Goal: Find specific page/section: Find specific page/section

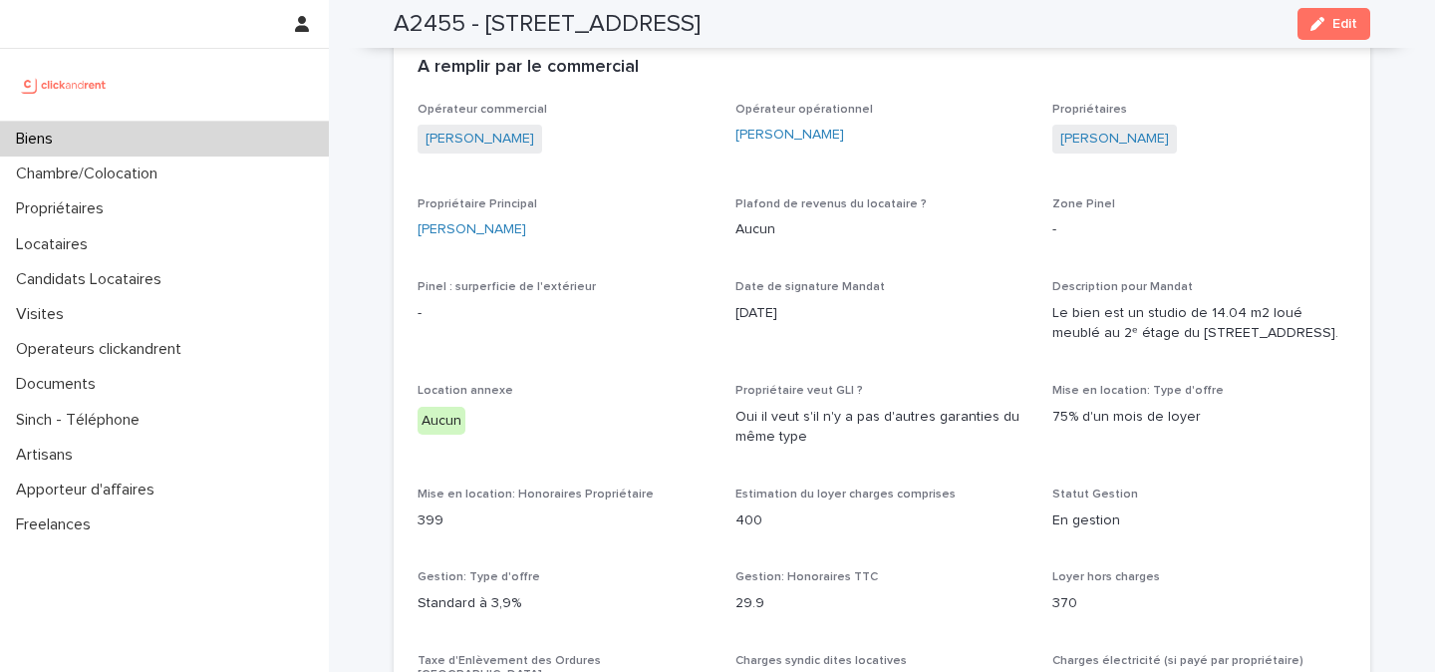
scroll to position [1562, 0]
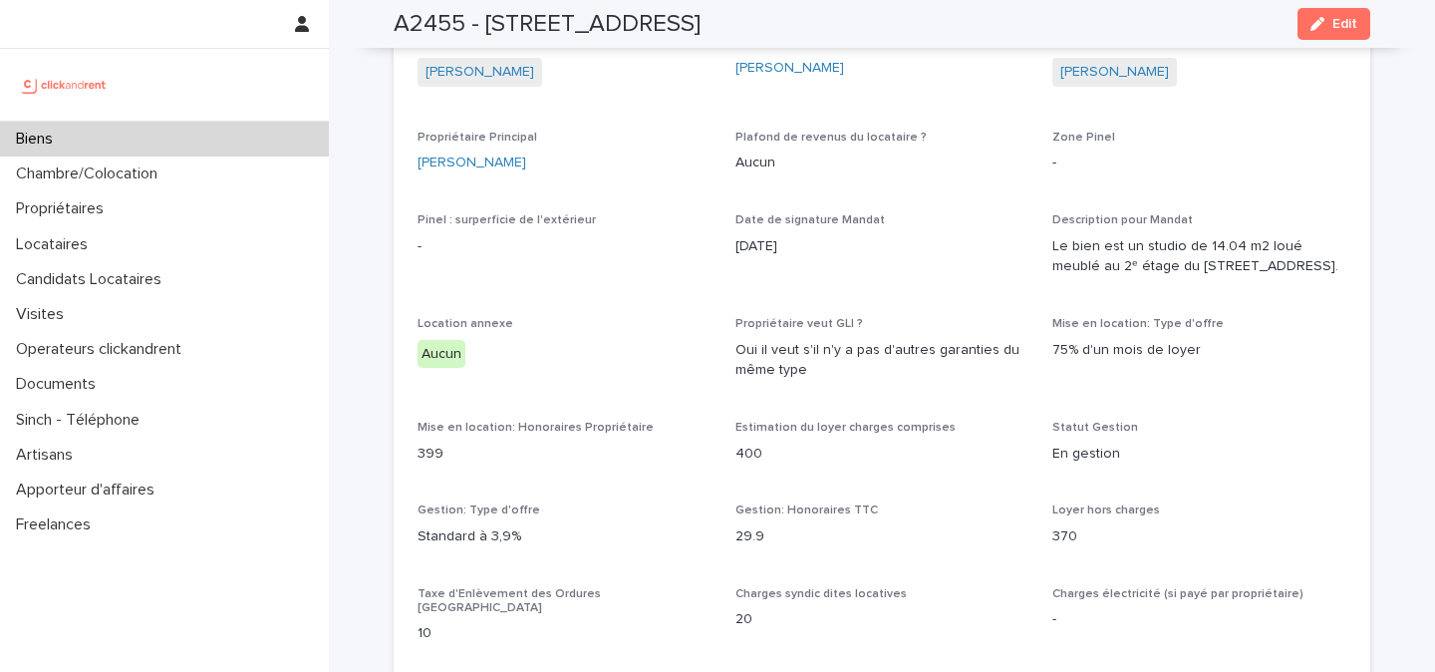
click at [108, 90] on img at bounding box center [64, 85] width 97 height 40
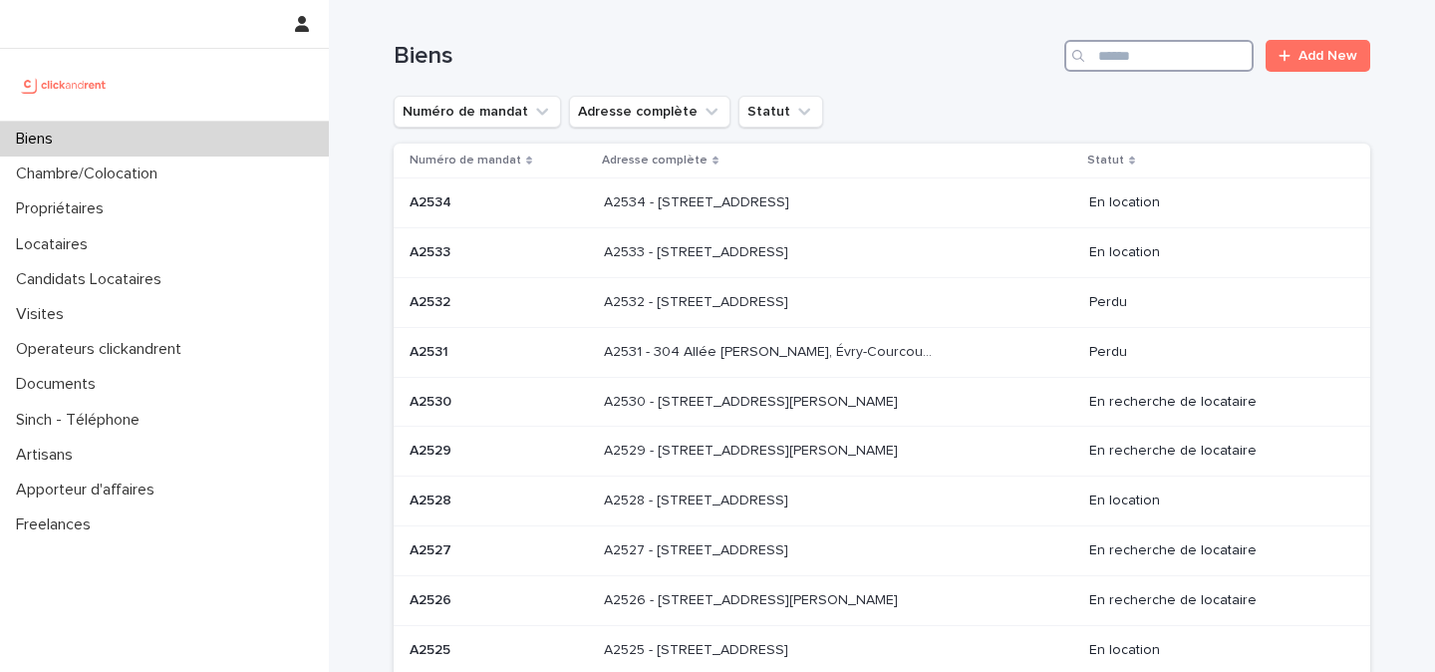
click at [1121, 56] on input "Search" at bounding box center [1158, 56] width 189 height 32
paste input "**********"
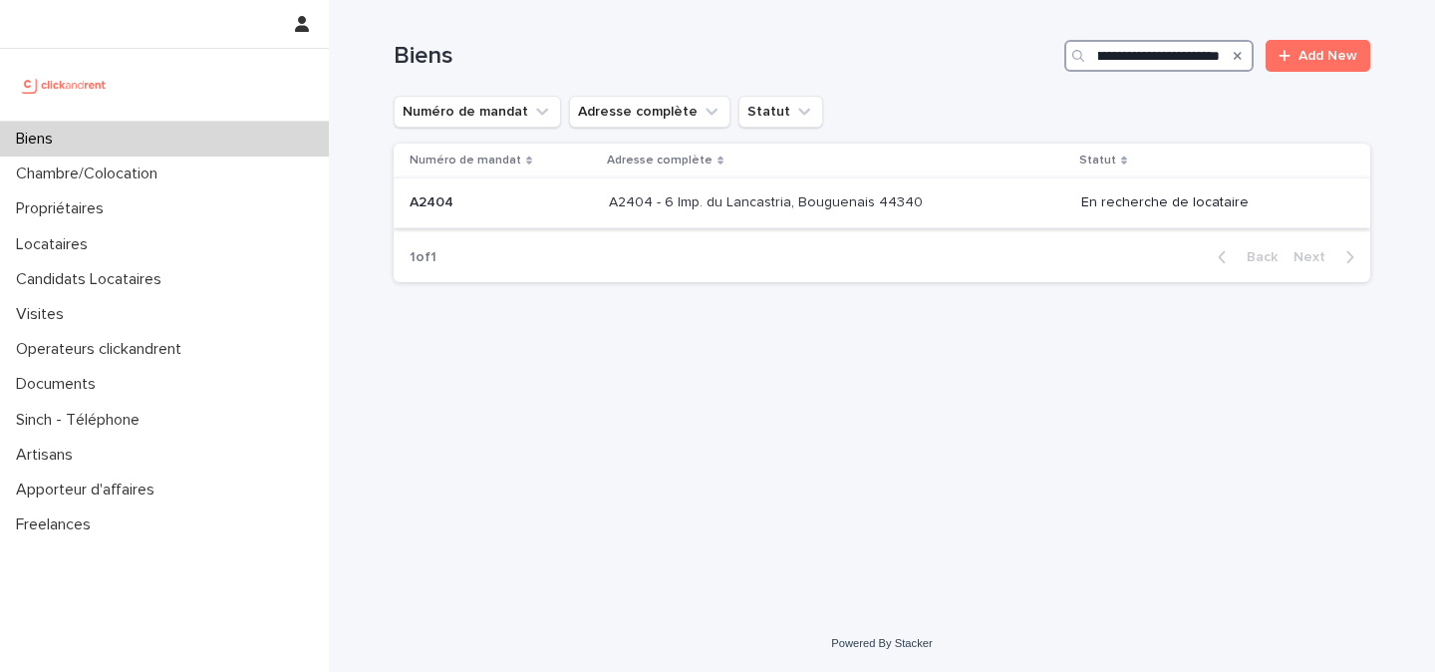
type input "**********"
click at [856, 209] on p "A2404 - 6 Imp. du Lancastria, Bouguenais 44340" at bounding box center [768, 200] width 318 height 21
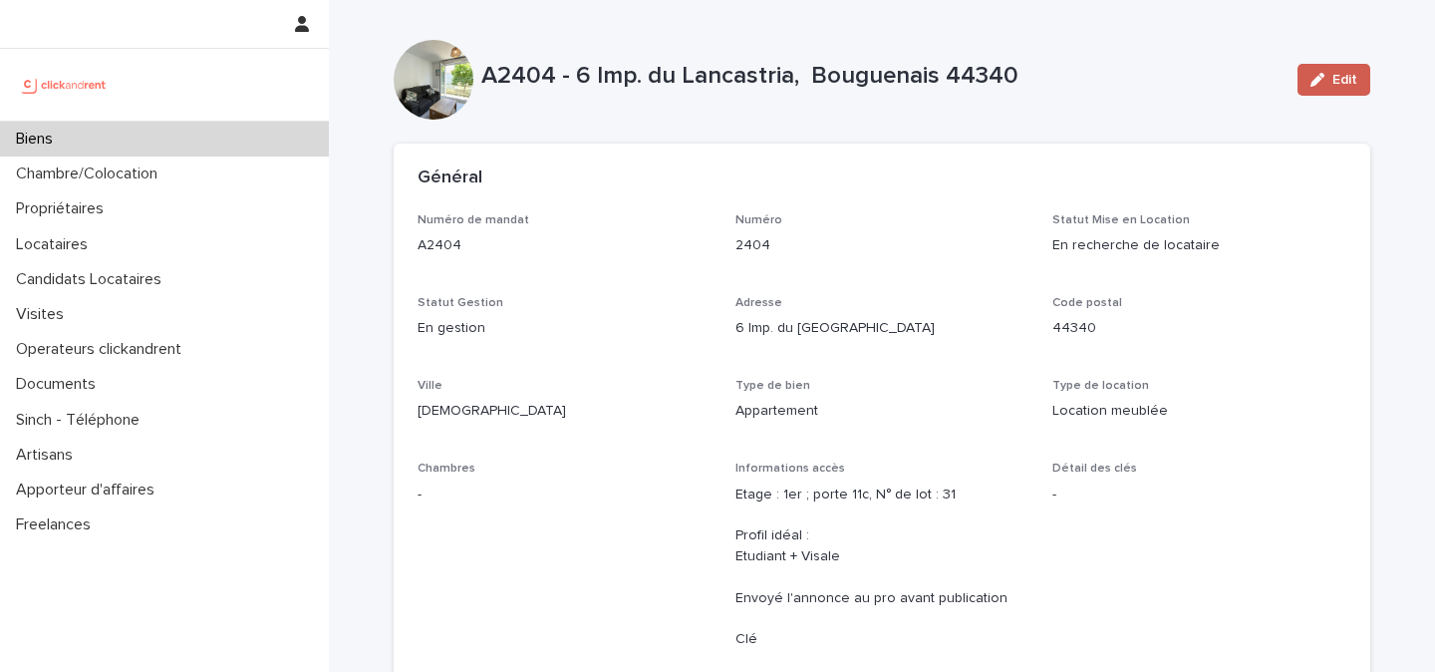
click at [1316, 86] on icon "button" at bounding box center [1317, 80] width 14 height 14
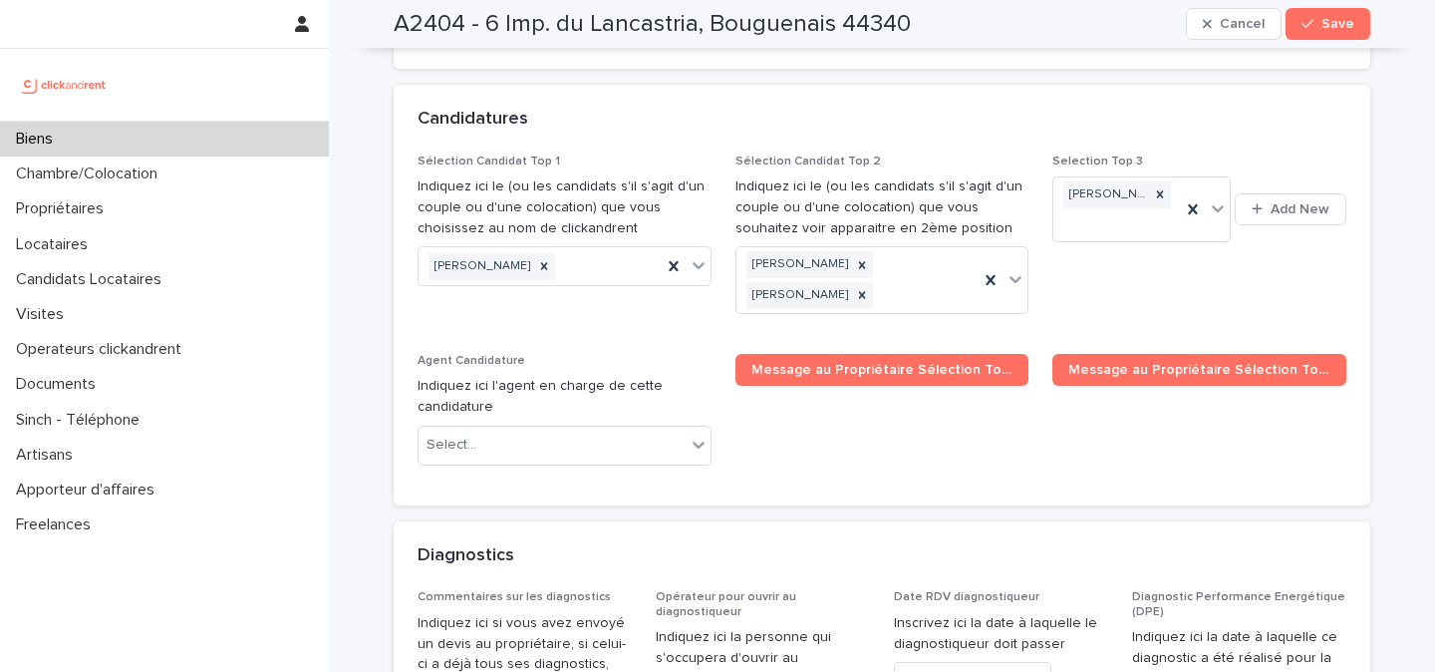
scroll to position [9661, 0]
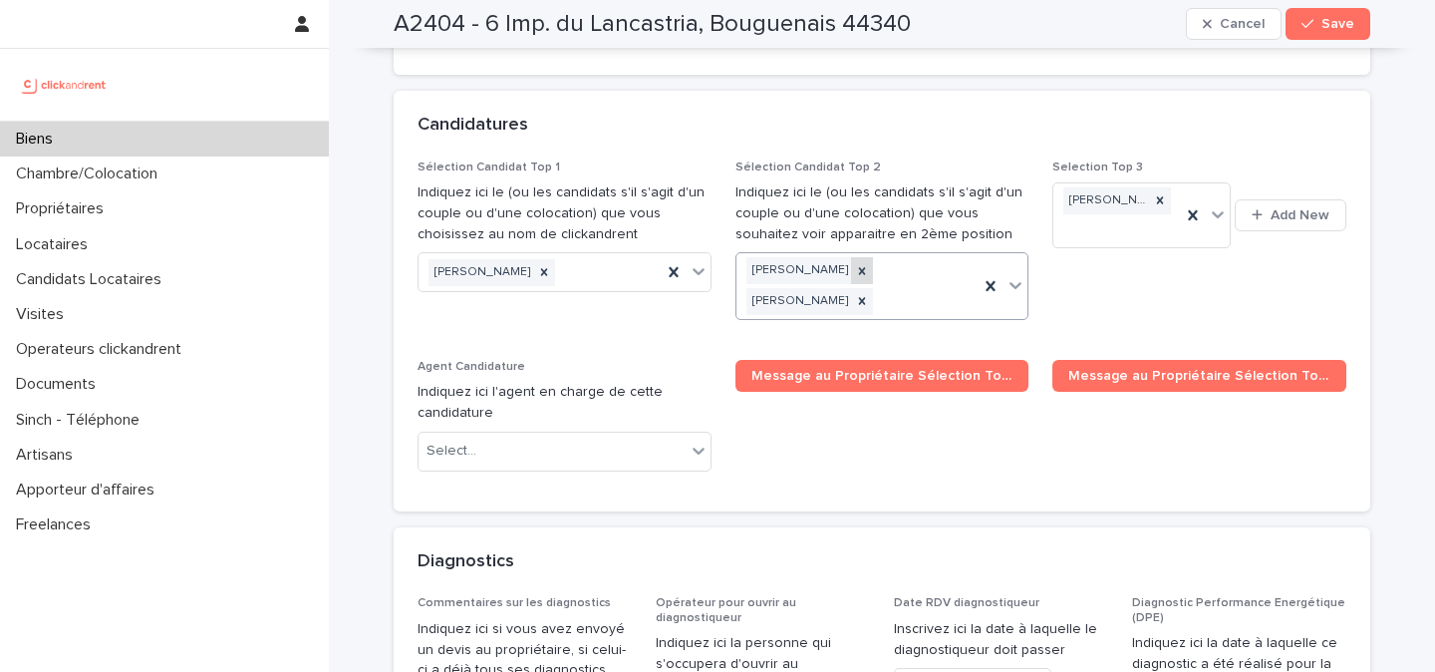
click at [861, 264] on icon at bounding box center [862, 271] width 14 height 14
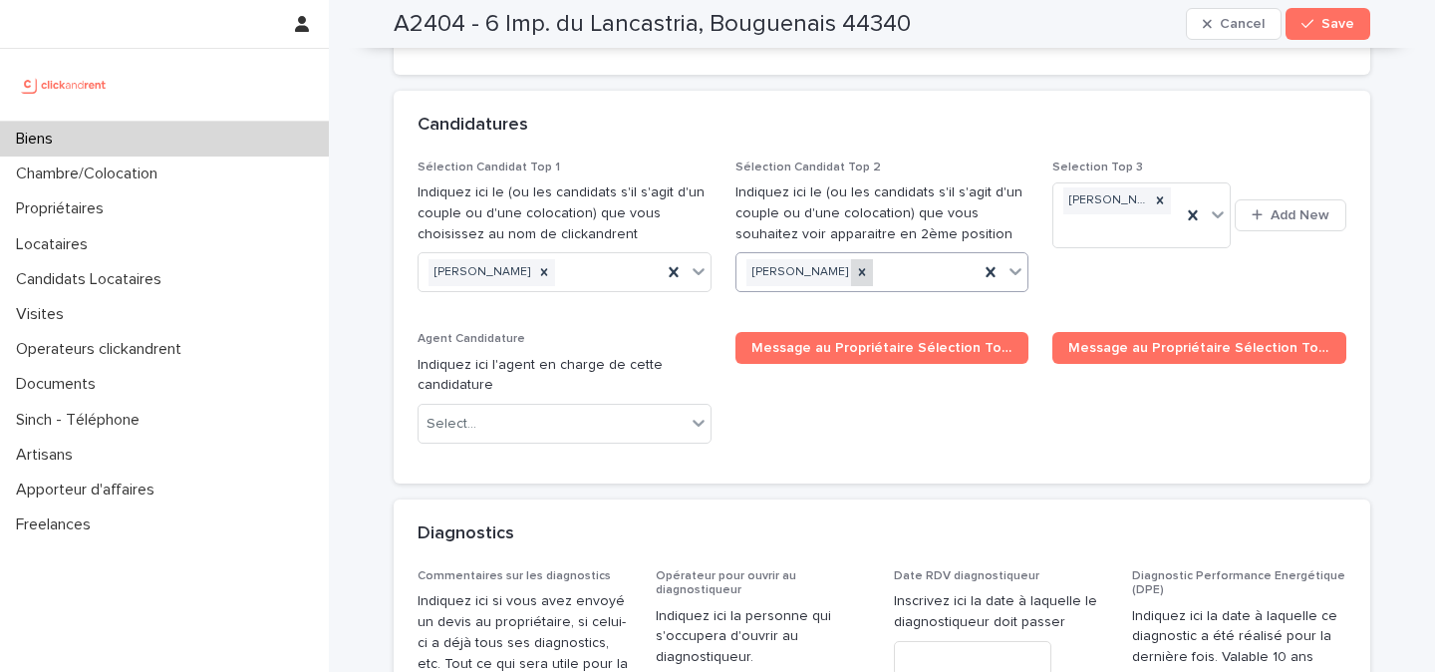
click at [864, 265] on icon at bounding box center [862, 272] width 14 height 14
click at [1353, 19] on button "Save" at bounding box center [1327, 24] width 85 height 32
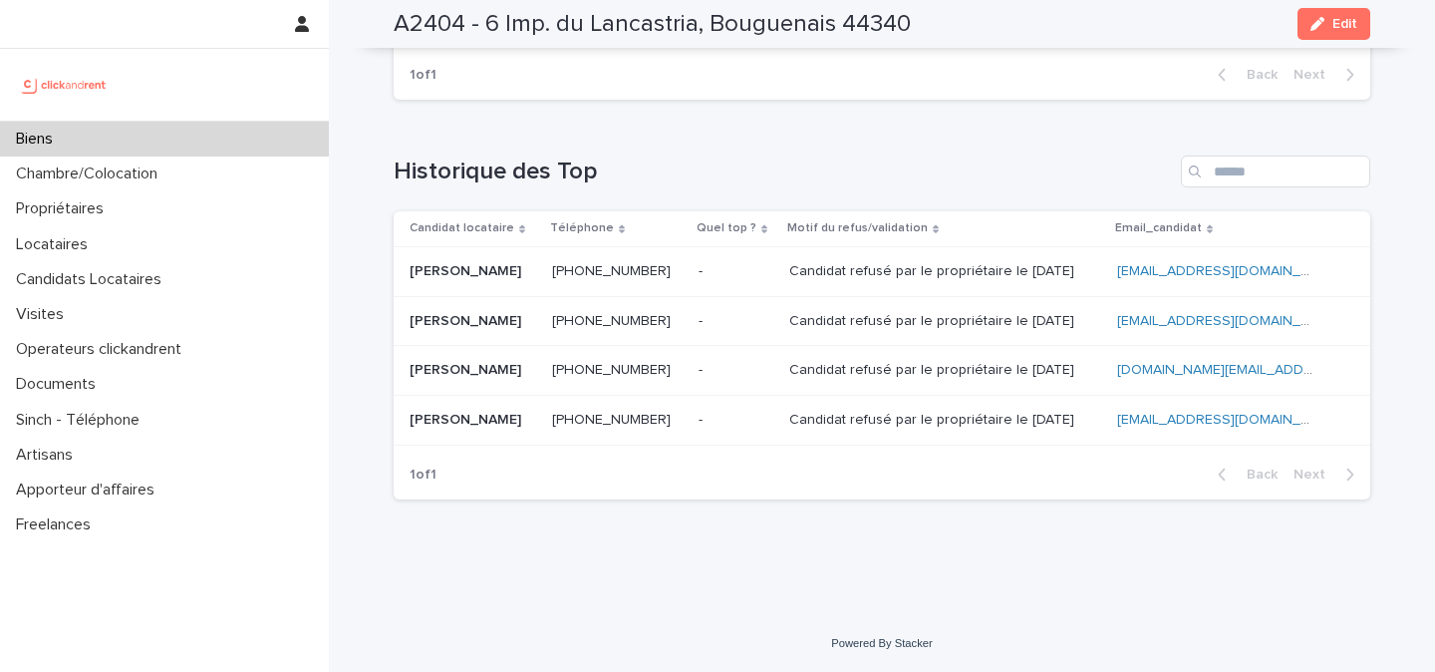
scroll to position [8118, 0]
